Goal: Information Seeking & Learning: Learn about a topic

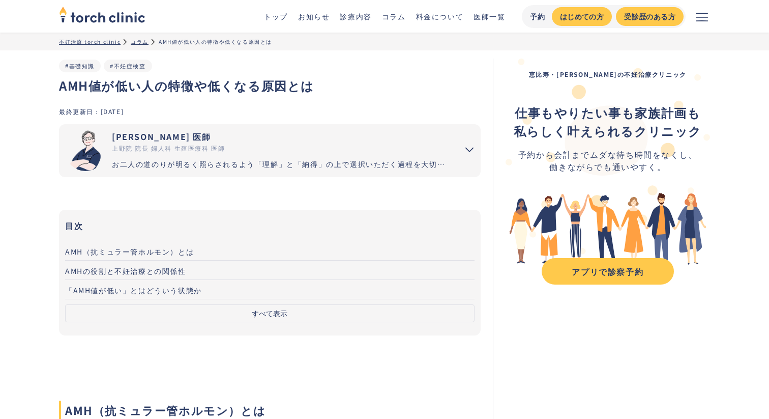
click at [141, 42] on div "コラム" at bounding box center [140, 42] width 18 height 8
click at [134, 43] on div "コラム" at bounding box center [140, 42] width 18 height 8
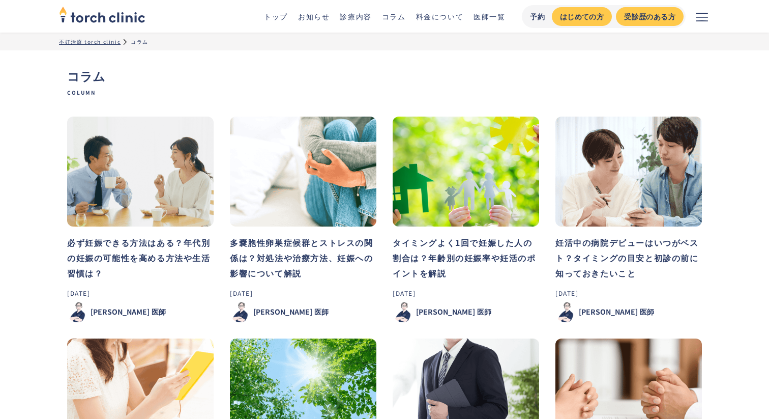
click at [261, 240] on h3 "多嚢胞性卵巣症候群とストレスの関係は？対処法や治療方法、妊娠への影響について解説" at bounding box center [303, 258] width 147 height 46
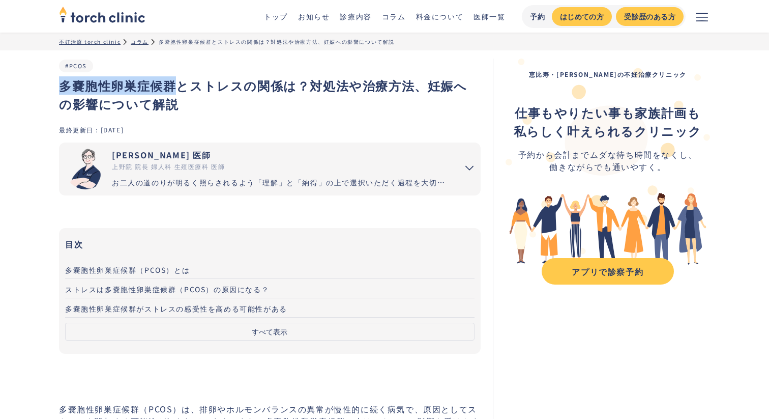
drag, startPoint x: 171, startPoint y: 89, endPoint x: 59, endPoint y: 87, distance: 112.5
click at [59, 87] on h1 "多嚢胞性卵巣症候群とストレスの関係は？対処法や治療方法、妊娠への影響について解説" at bounding box center [270, 94] width 422 height 37
copy h1 "多嚢胞性卵巣症候群"
click at [199, 94] on h1 "多嚢胞性卵巣症候群とストレスの関係は？対処法や治療方法、妊娠への影響について解説" at bounding box center [270, 94] width 422 height 37
drag, startPoint x: 191, startPoint y: 90, endPoint x: 243, endPoint y: 91, distance: 51.9
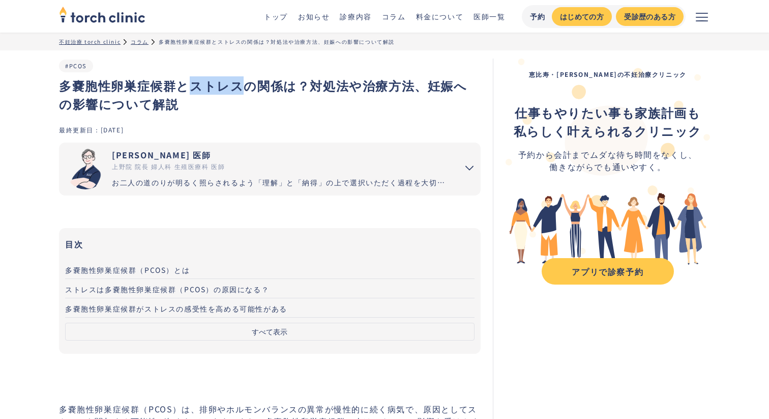
click at [243, 91] on h1 "多嚢胞性卵巣症候群とストレスの関係は？対処法や治療方法、妊娠への影響について解説" at bounding box center [270, 94] width 422 height 37
copy h1 "ストレス"
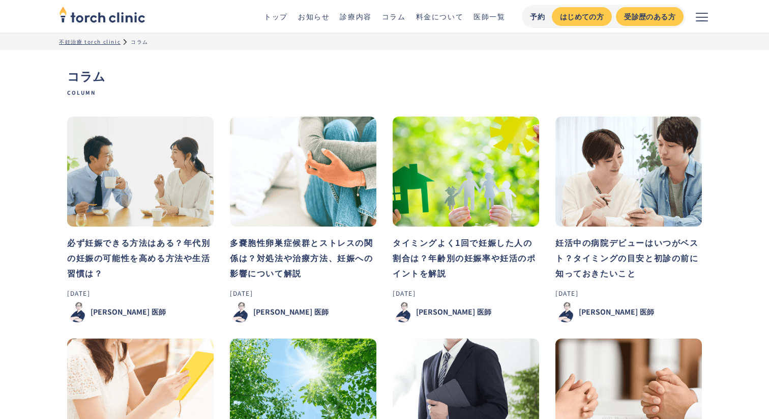
click at [175, 242] on h3 "必ず妊娠できる方法はある？年代別の妊娠の可能性を高める方法や生活習慣は？" at bounding box center [140, 258] width 147 height 46
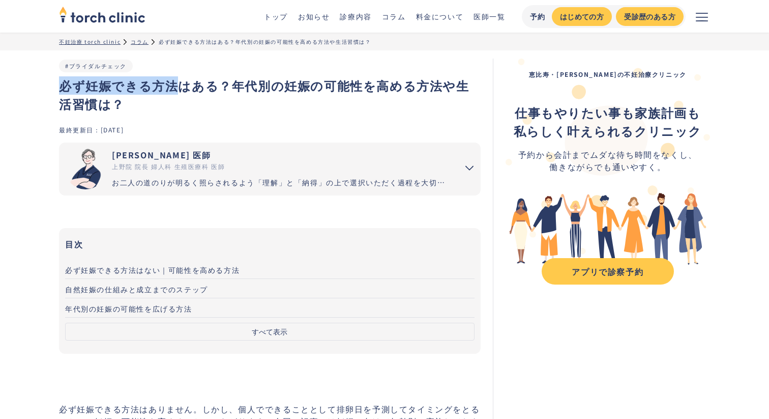
drag, startPoint x: 175, startPoint y: 88, endPoint x: 53, endPoint y: 88, distance: 122.1
copy h1 "必ず妊娠できる方法"
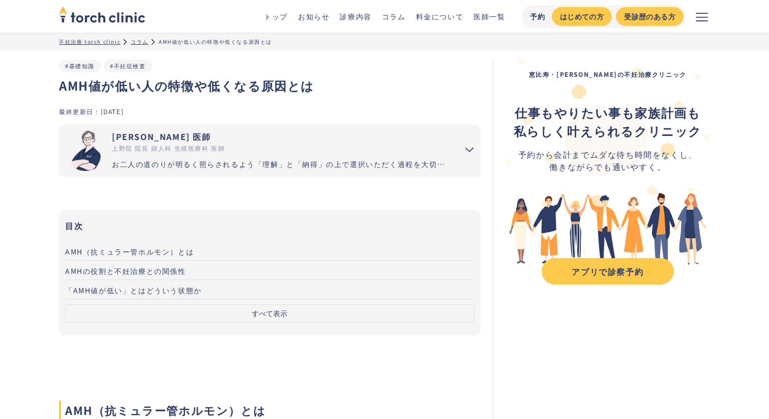
click at [141, 38] on div "コラム" at bounding box center [140, 42] width 18 height 8
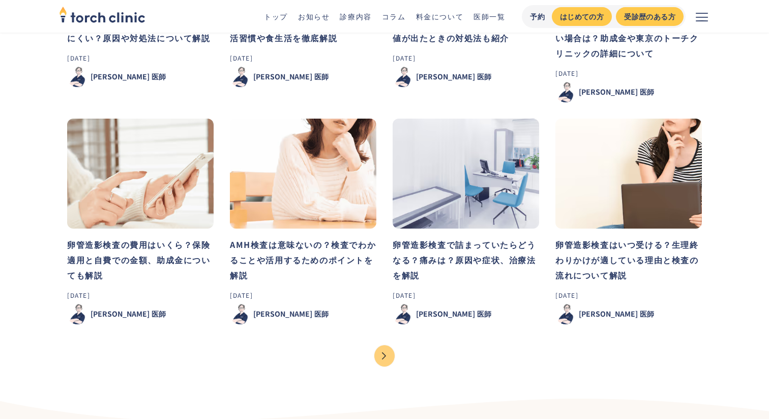
scroll to position [898, 0]
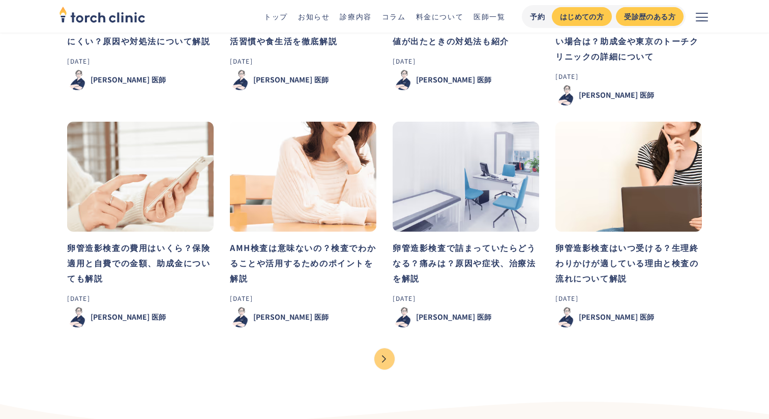
click at [445, 250] on h3 "卵管造影検査で詰まっていたらどうなる？痛みは？原因や症状、治療法を解説" at bounding box center [466, 263] width 147 height 46
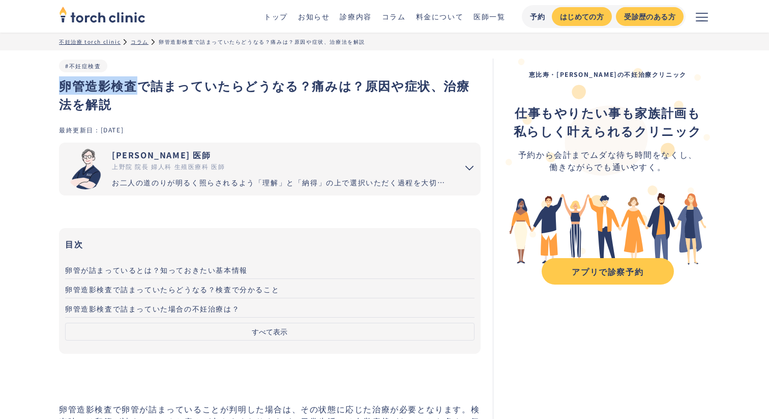
drag, startPoint x: 135, startPoint y: 87, endPoint x: 48, endPoint y: 88, distance: 87.0
copy h1 "卵管造影検査"
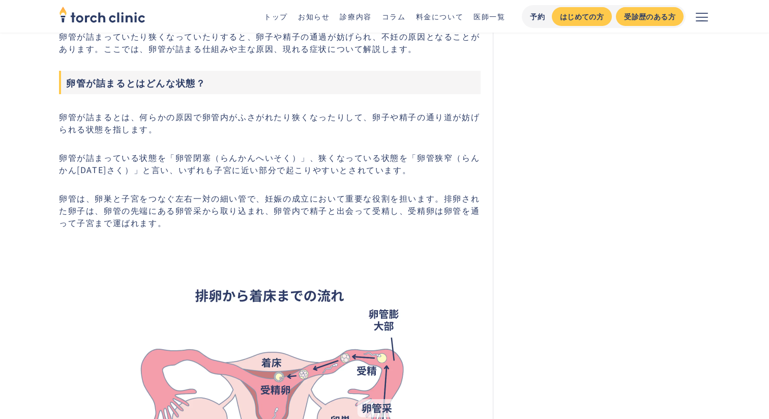
scroll to position [506, 0]
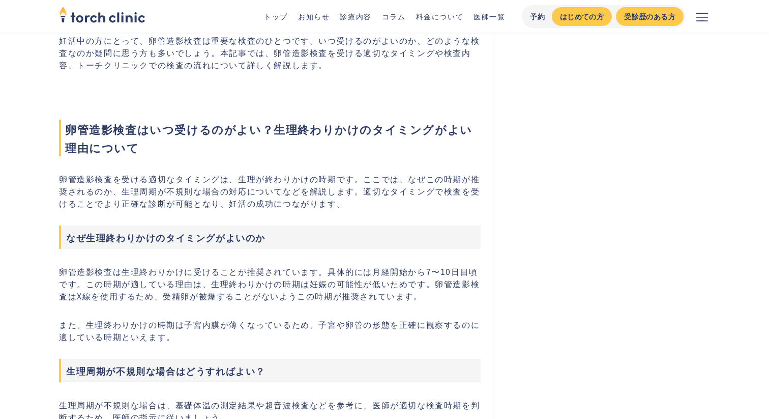
scroll to position [334, 0]
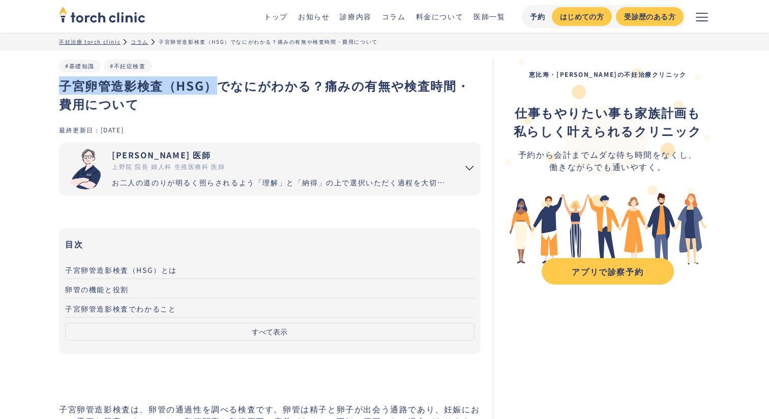
drag, startPoint x: 217, startPoint y: 85, endPoint x: 62, endPoint y: 90, distance: 155.8
click at [62, 90] on h1 "子宮卵管造影検査（HSG）でなにがわかる？痛みの有無や検査時間・費用について" at bounding box center [270, 94] width 422 height 37
copy h1 "子宮卵管造影検査（HSG）"
